Goal: Communication & Community: Answer question/provide support

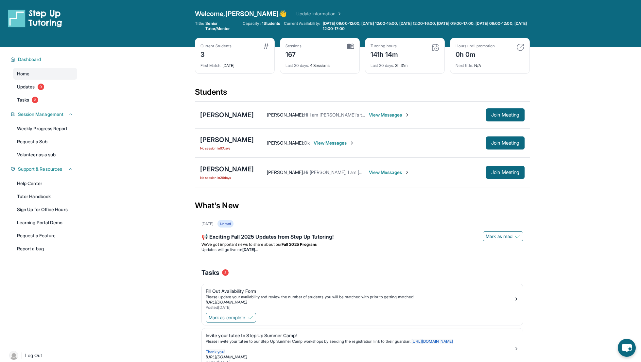
click at [313, 142] on span "View Messages" at bounding box center [333, 143] width 41 height 7
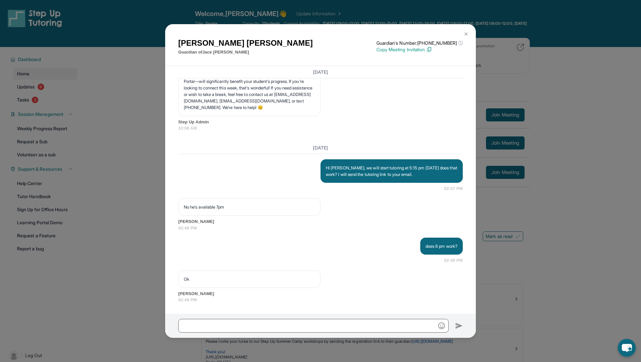
scroll to position [4549, 0]
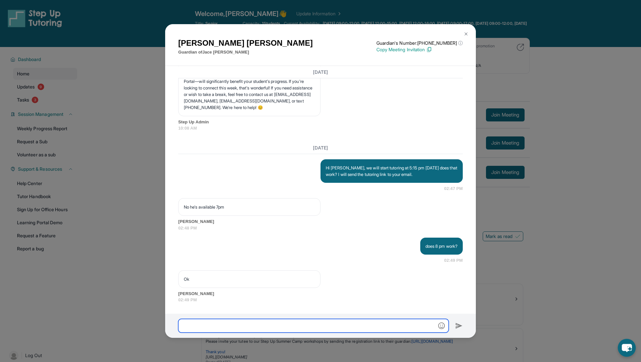
click at [260, 325] on input "text" at bounding box center [313, 326] width 270 height 14
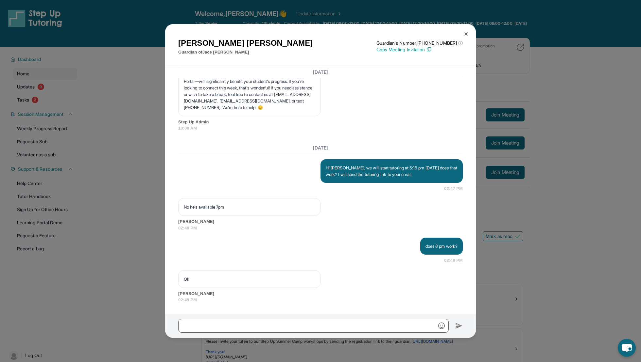
click at [413, 50] on p "Copy Meeting Invitation" at bounding box center [419, 49] width 86 height 7
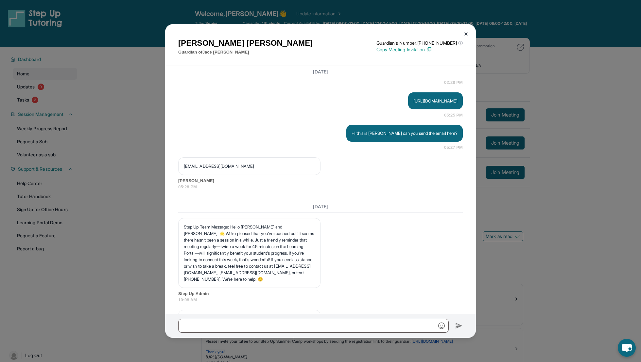
scroll to position [3909, 0]
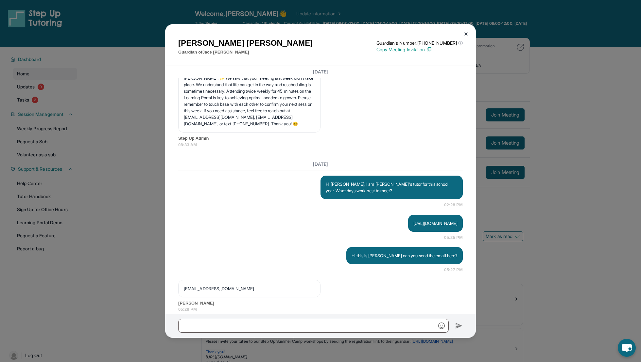
click at [464, 31] on img at bounding box center [465, 33] width 5 height 5
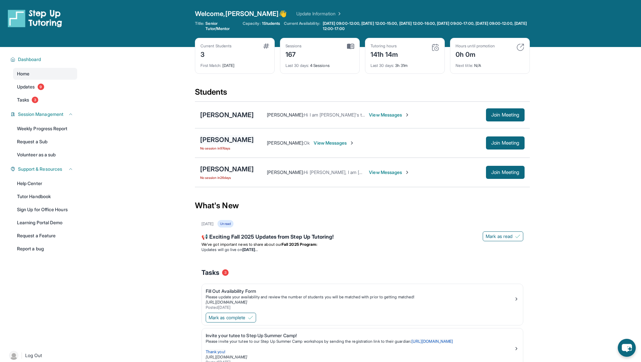
click at [221, 141] on div "[PERSON_NAME]" at bounding box center [227, 139] width 54 height 9
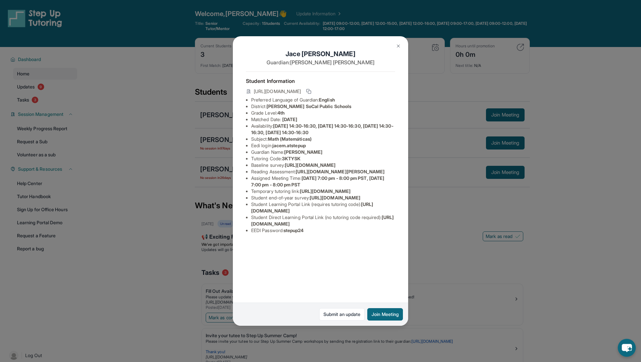
scroll to position [10, 0]
click at [283, 214] on span "[URL][DOMAIN_NAME]" at bounding box center [312, 208] width 122 height 12
click at [275, 227] on span "[URL][DOMAIN_NAME]" at bounding box center [322, 221] width 143 height 12
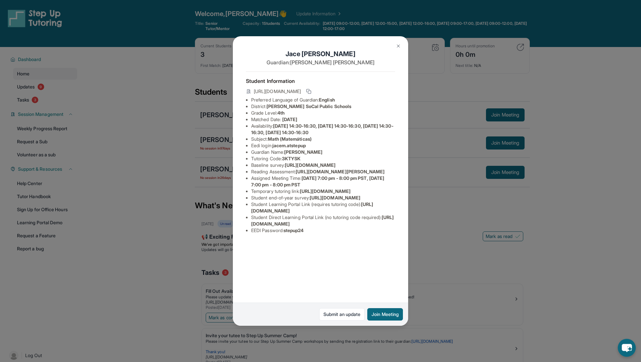
click at [395, 44] on img at bounding box center [397, 45] width 5 height 5
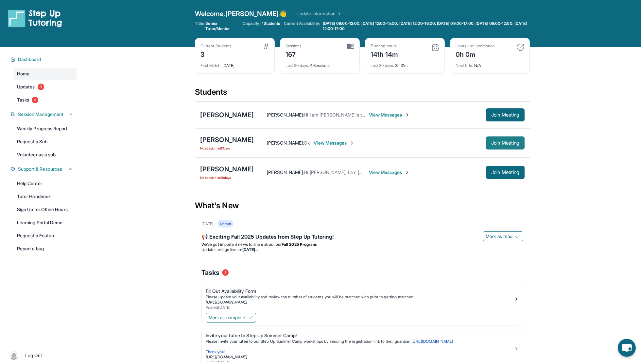
click at [496, 141] on span "Join Meeting" at bounding box center [505, 143] width 28 height 4
